Goal: Information Seeking & Learning: Compare options

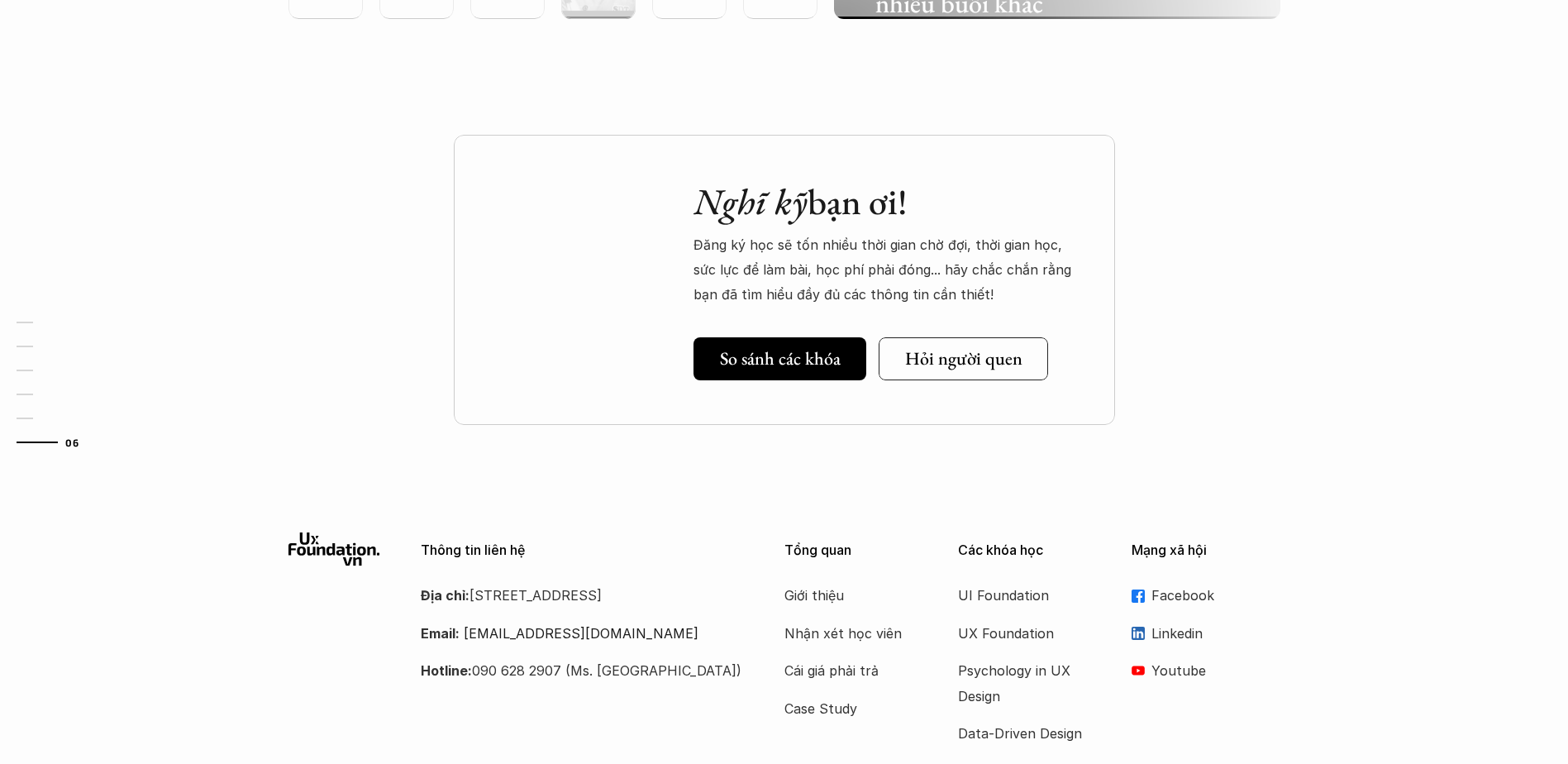
scroll to position [4774, 0]
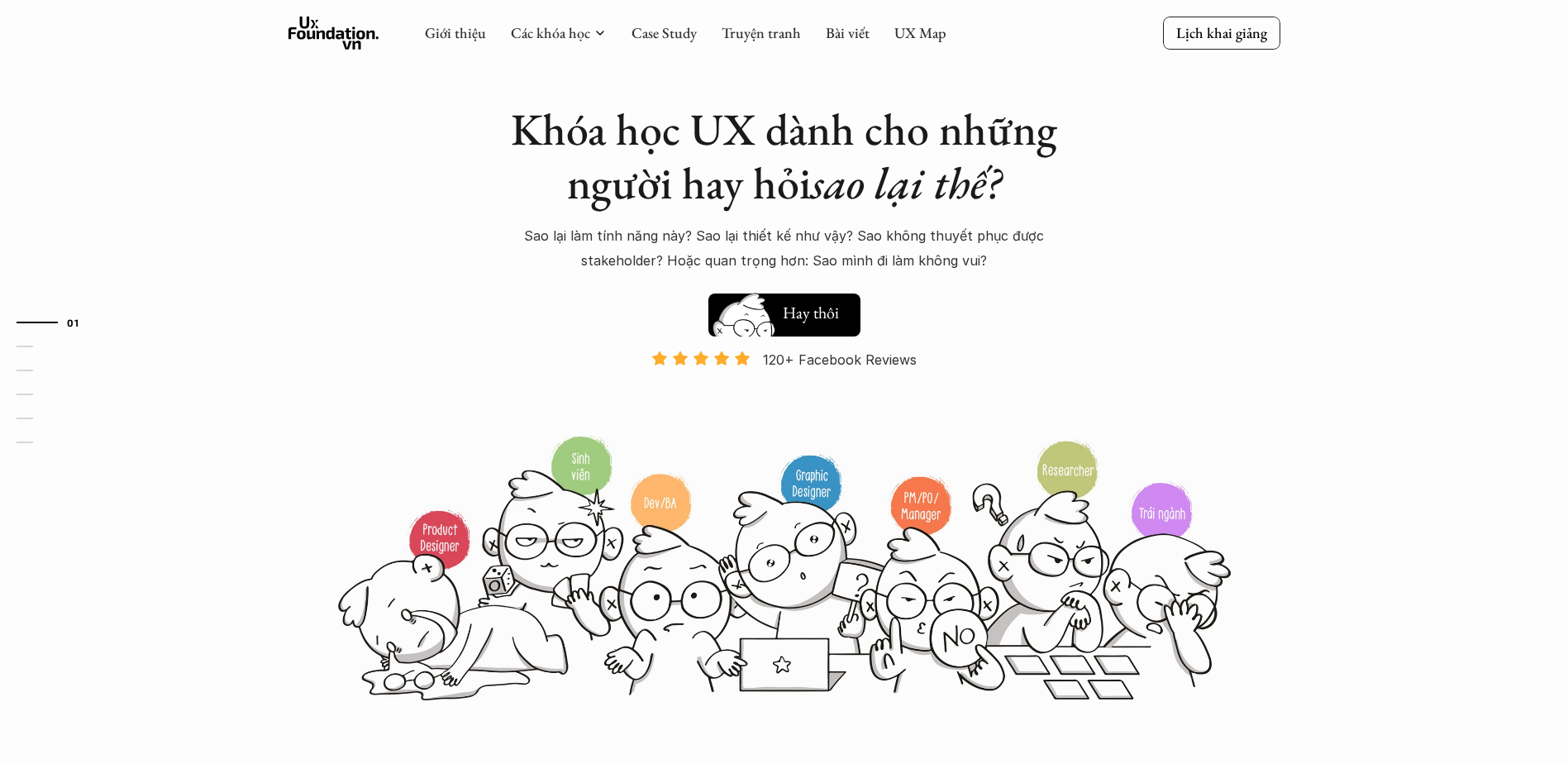
click at [784, 315] on img at bounding box center [744, 331] width 89 height 75
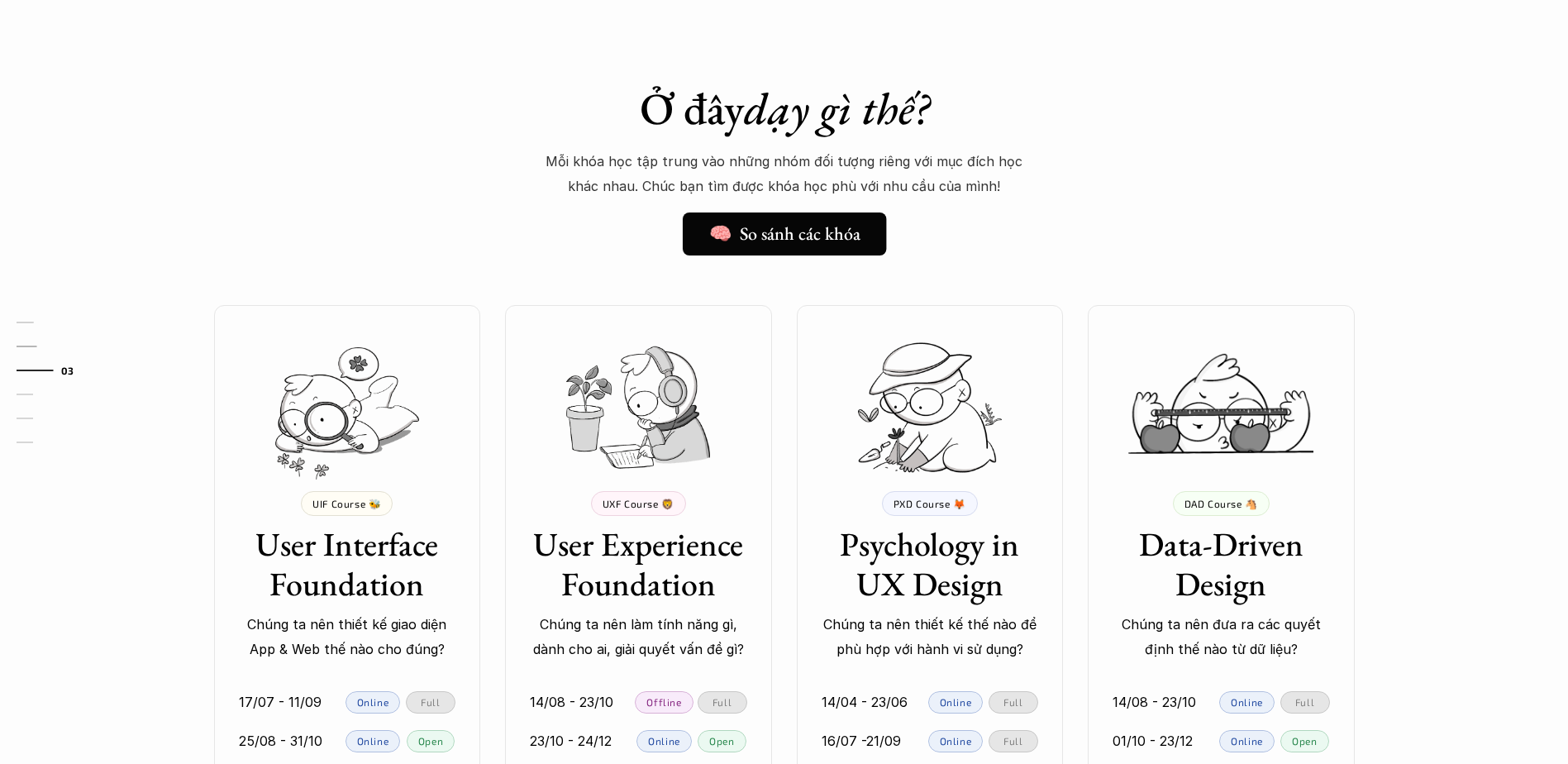
scroll to position [1255, 0]
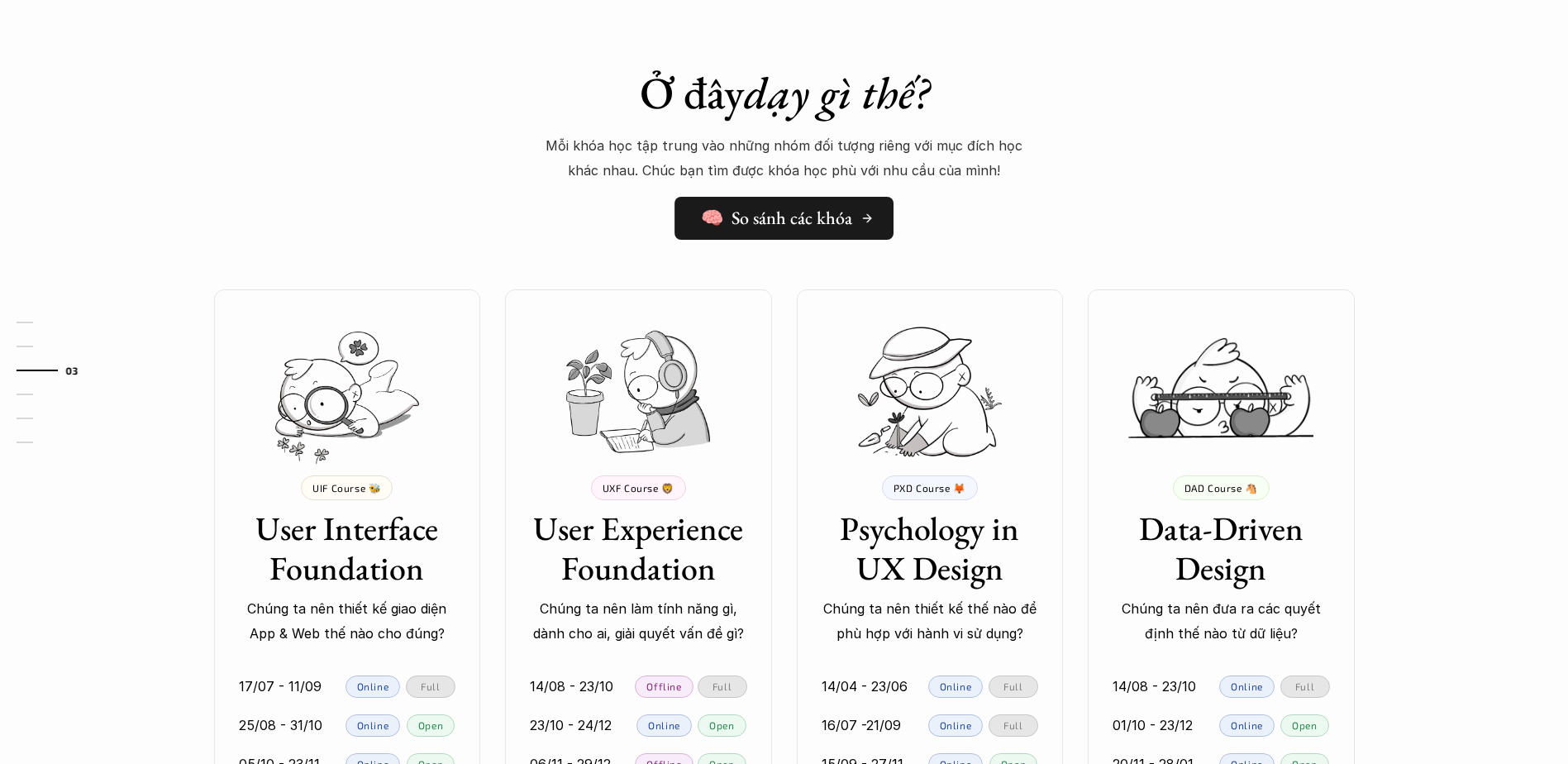
click at [786, 229] on h5 "🧠 So sánh các khóa" at bounding box center [776, 218] width 151 height 22
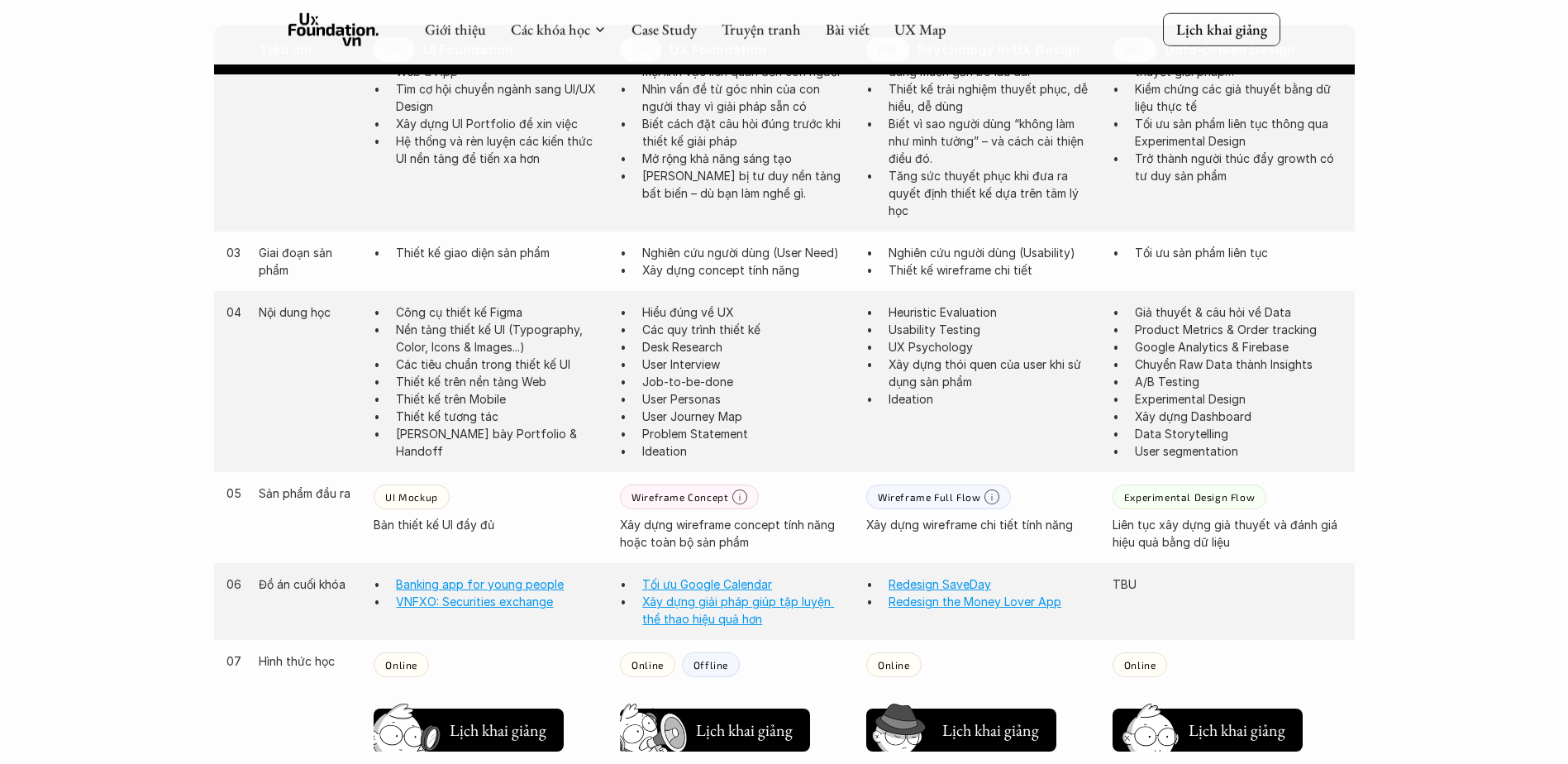
scroll to position [1490, 0]
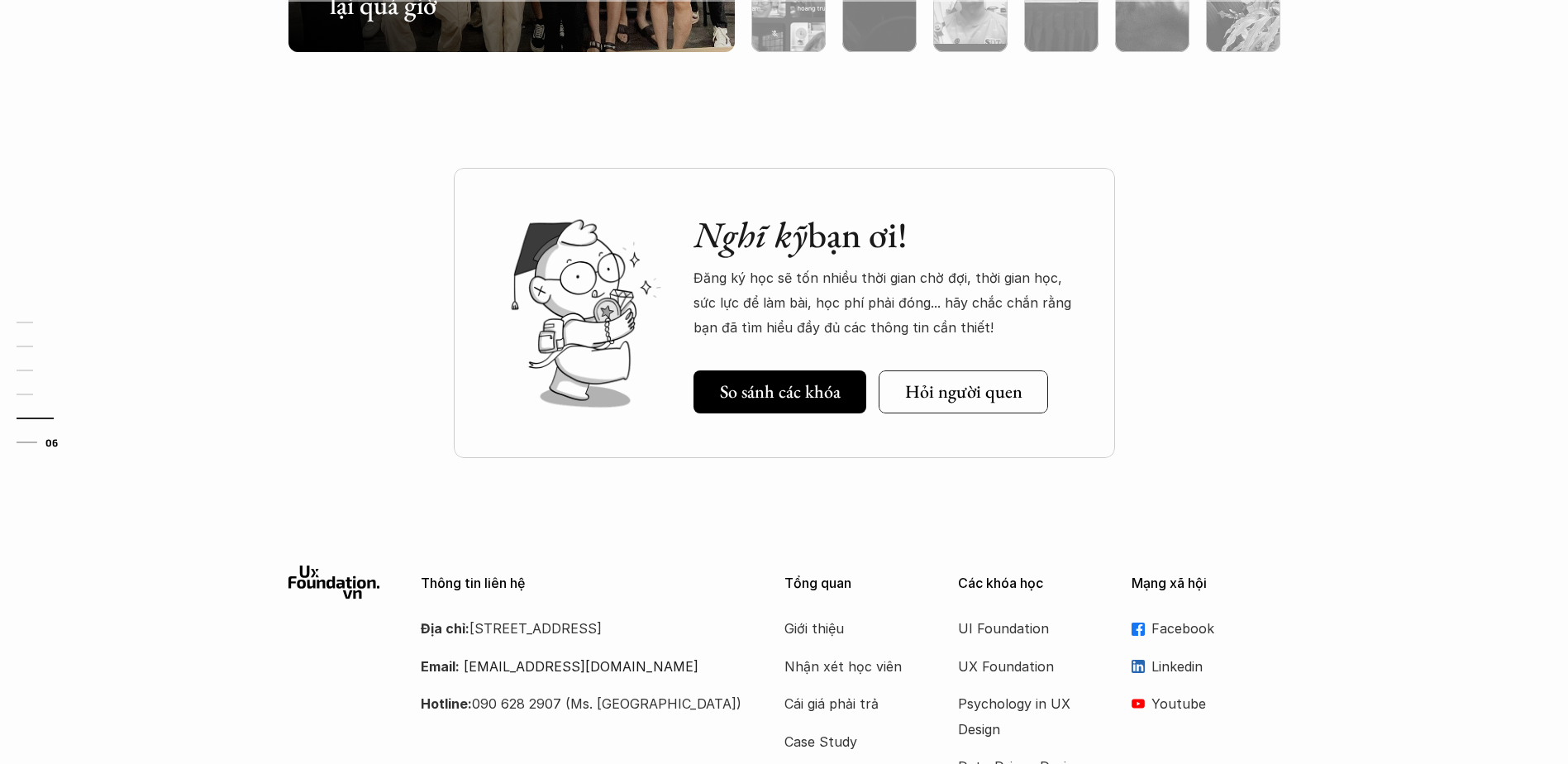
scroll to position [5022, 0]
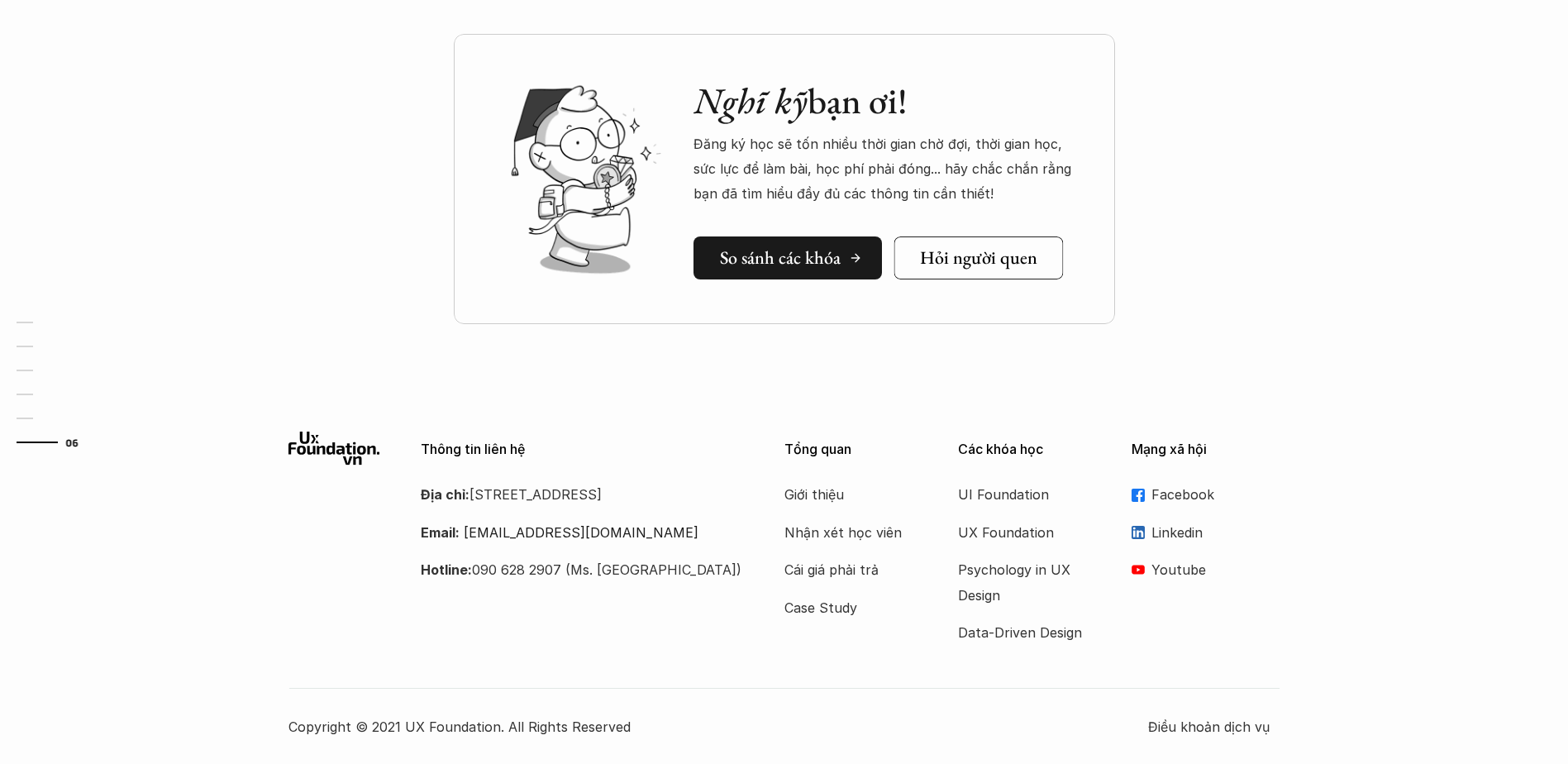
click at [775, 257] on h5 "So sánh các khóa" at bounding box center [780, 259] width 120 height 22
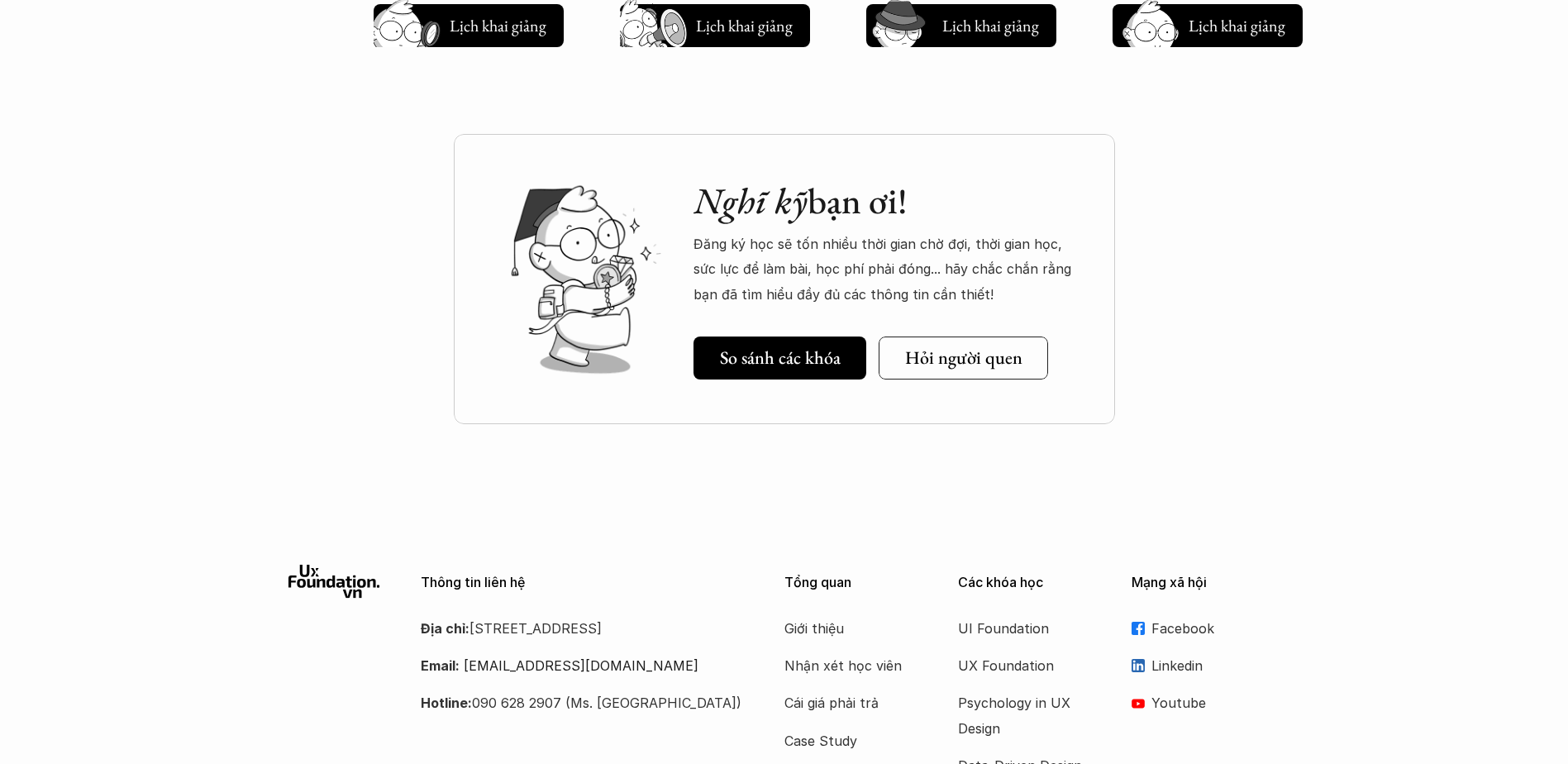
scroll to position [2273, 0]
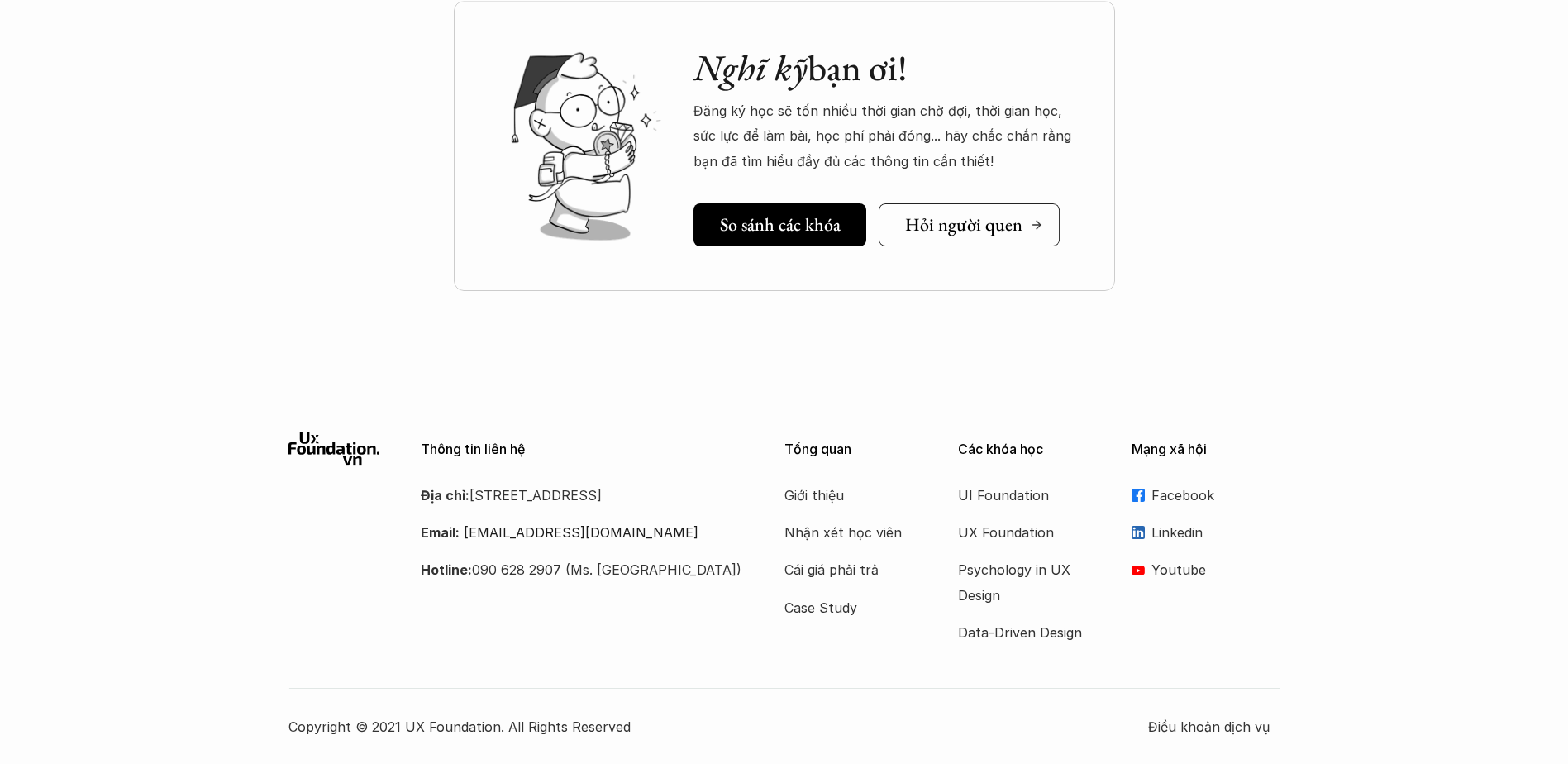
click at [958, 203] on link "Hỏi người quen" at bounding box center [968, 224] width 181 height 43
